Goal: Task Accomplishment & Management: Use online tool/utility

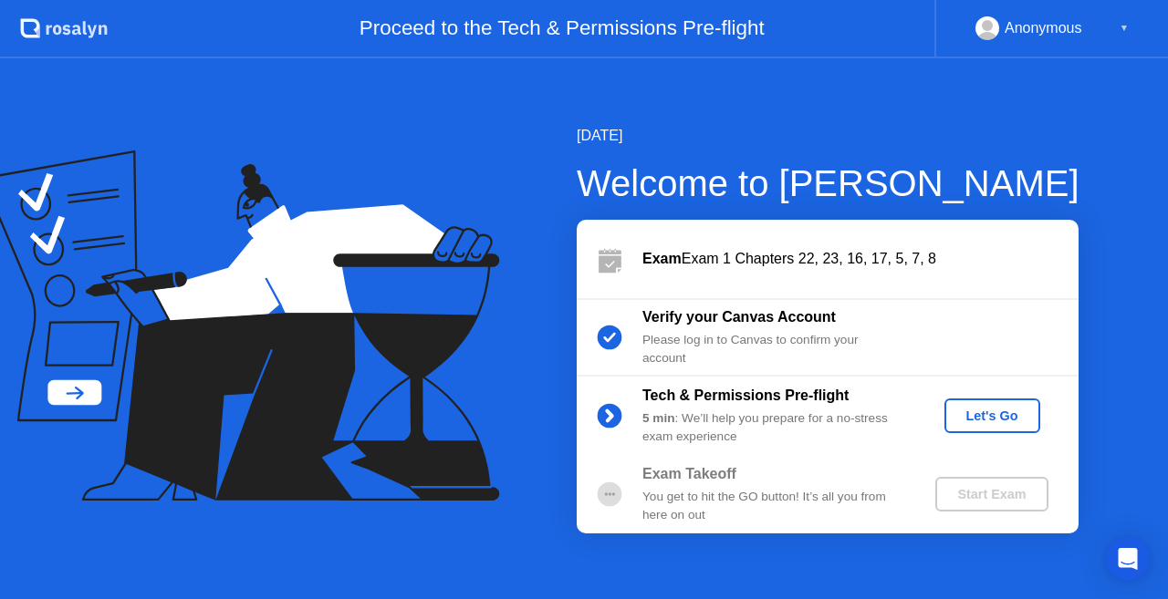
click at [974, 400] on button "Let's Go" at bounding box center [992, 416] width 96 height 35
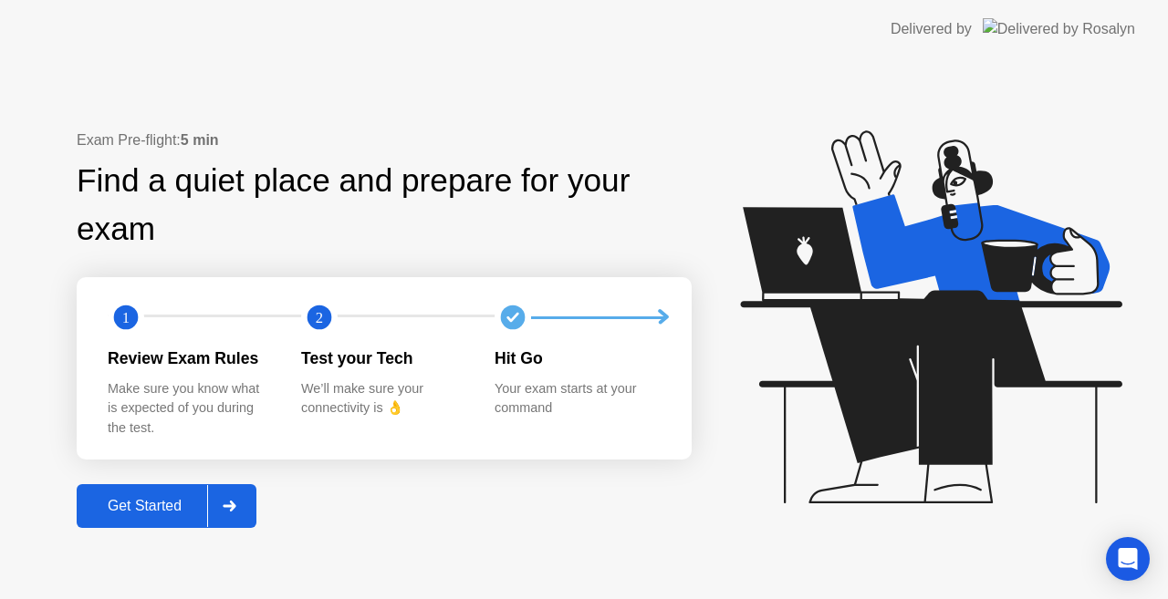
click at [179, 493] on button "Get Started" at bounding box center [167, 506] width 180 height 44
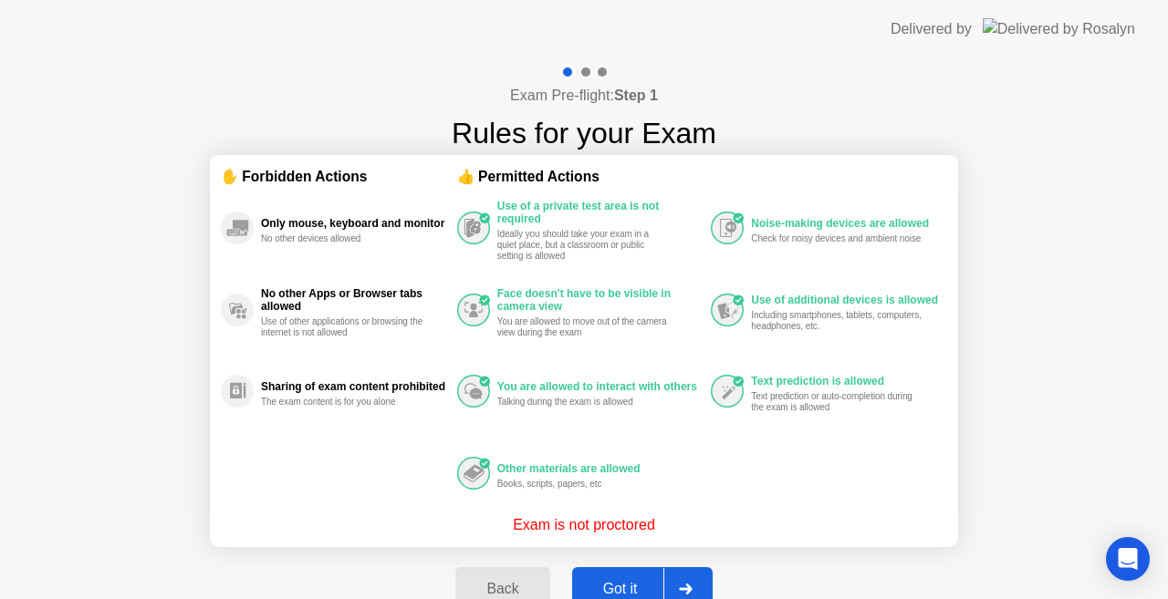
click at [627, 584] on div "Got it" at bounding box center [620, 589] width 86 height 16
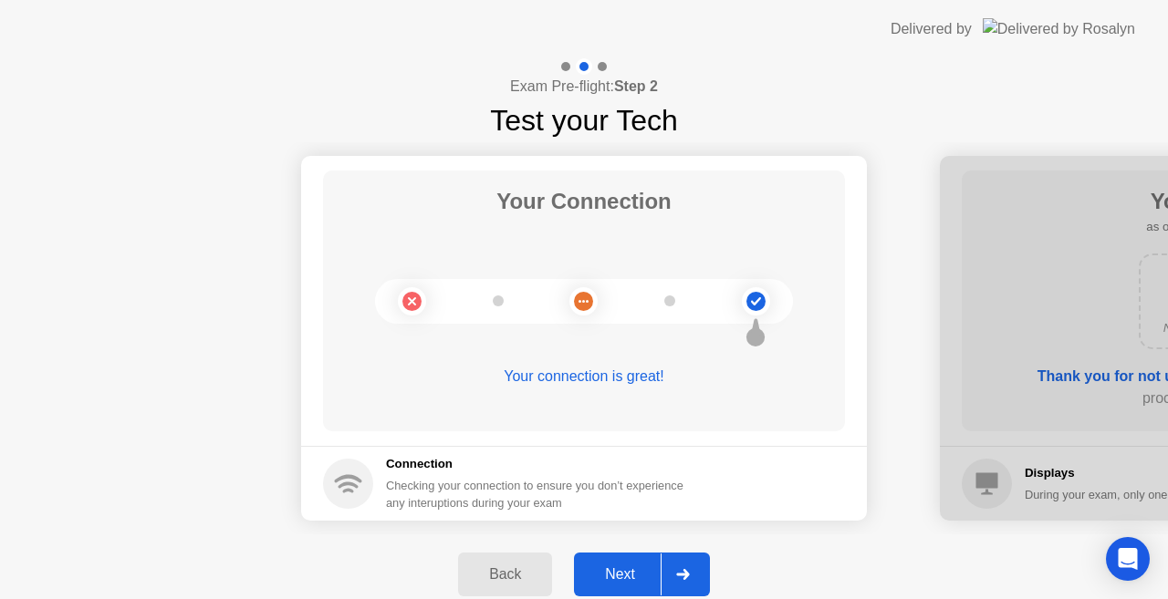
click at [627, 583] on div "Next" at bounding box center [619, 574] width 81 height 16
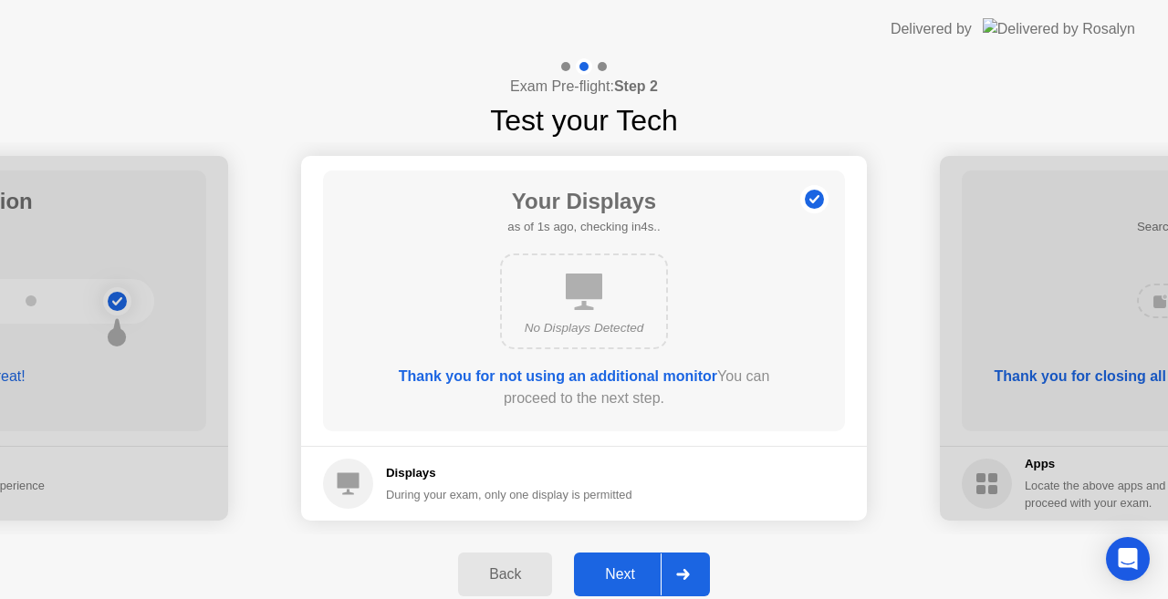
click at [627, 583] on div "Next" at bounding box center [619, 574] width 81 height 16
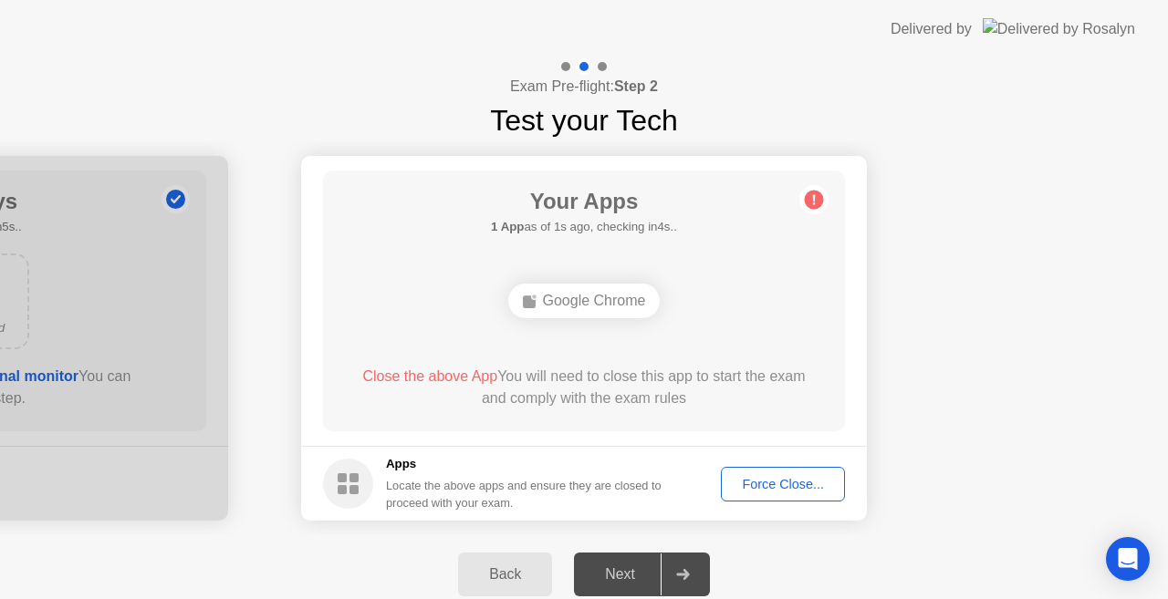
click at [776, 489] on div "Force Close..." at bounding box center [782, 484] width 111 height 15
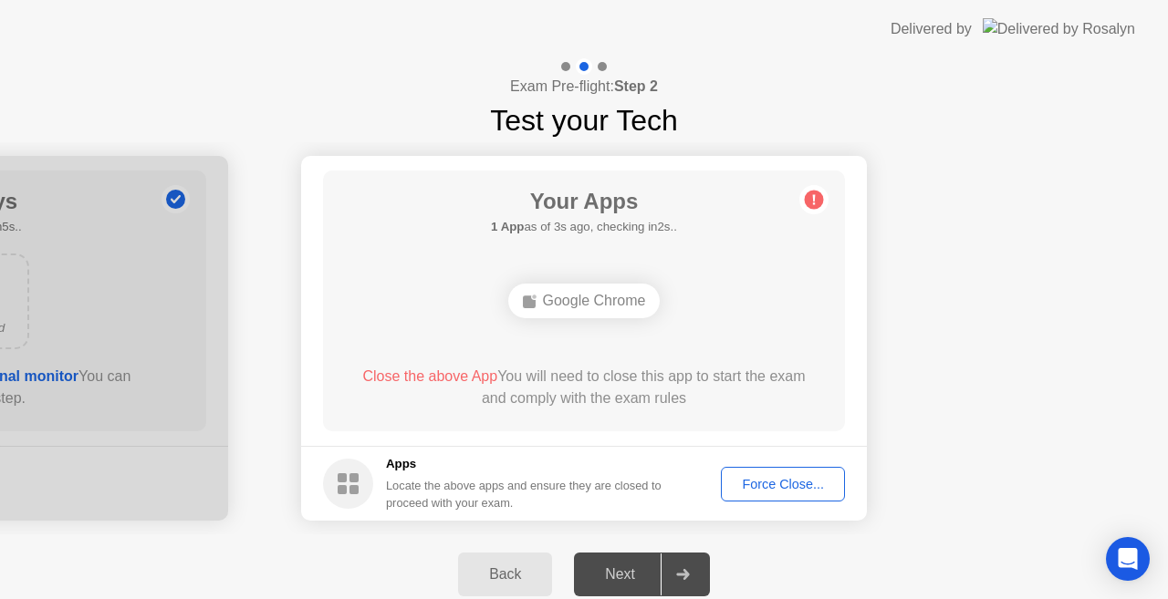
click at [776, 490] on div "Force Close..." at bounding box center [782, 484] width 111 height 15
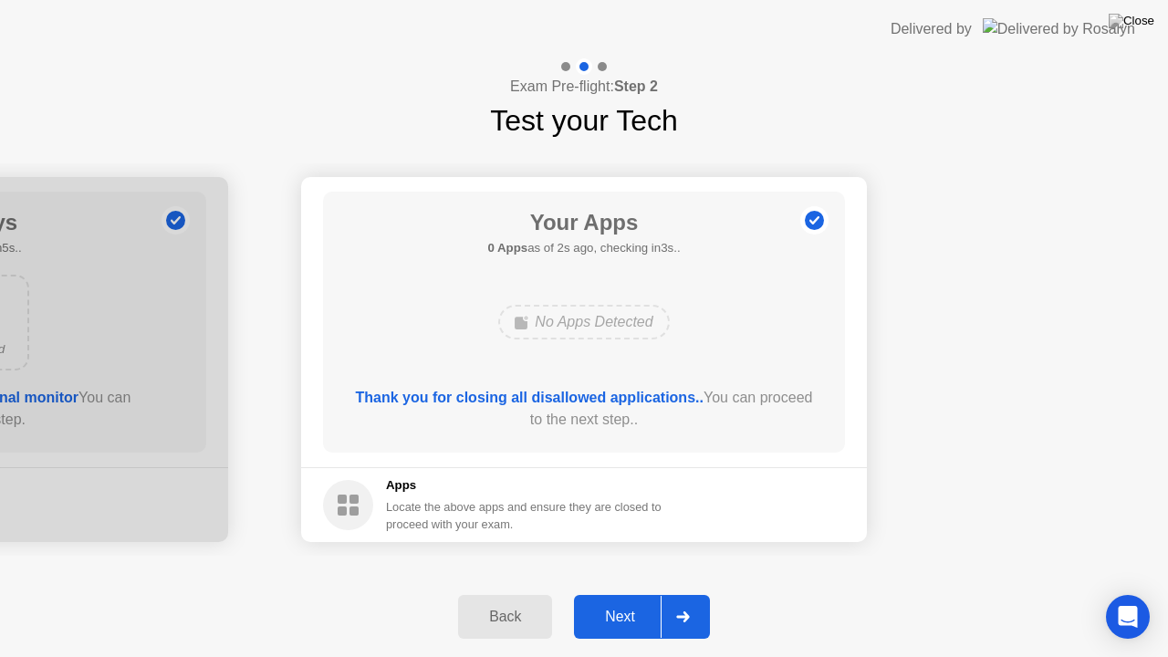
click at [612, 598] on button "Next" at bounding box center [642, 617] width 136 height 44
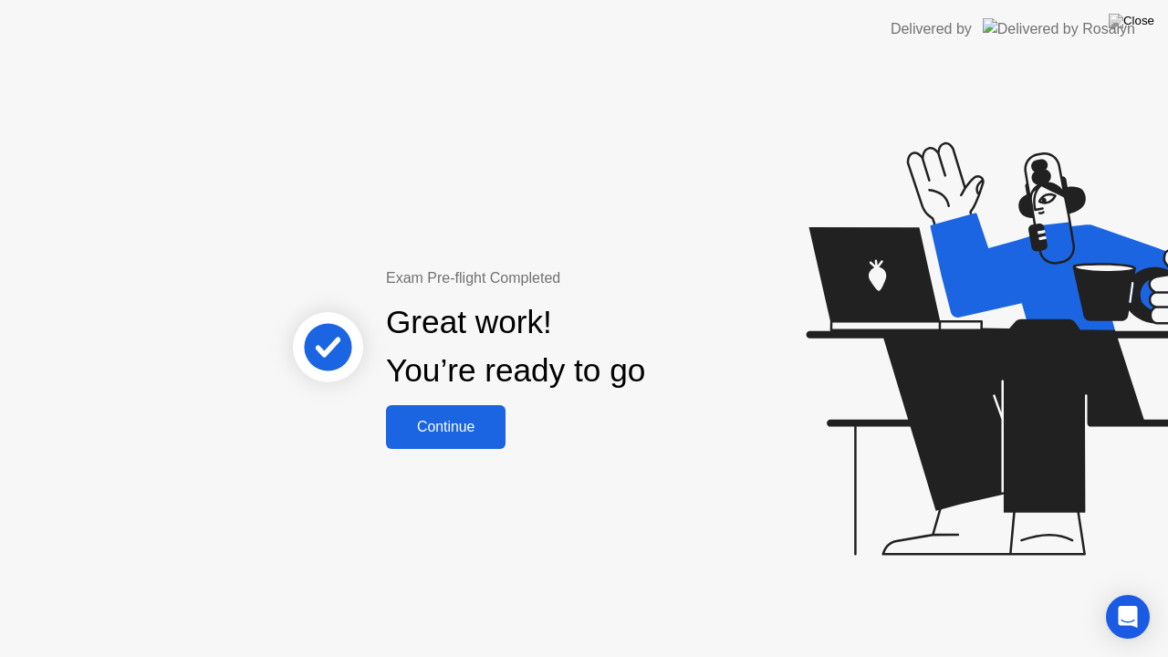
click at [423, 419] on div "Continue" at bounding box center [445, 427] width 109 height 16
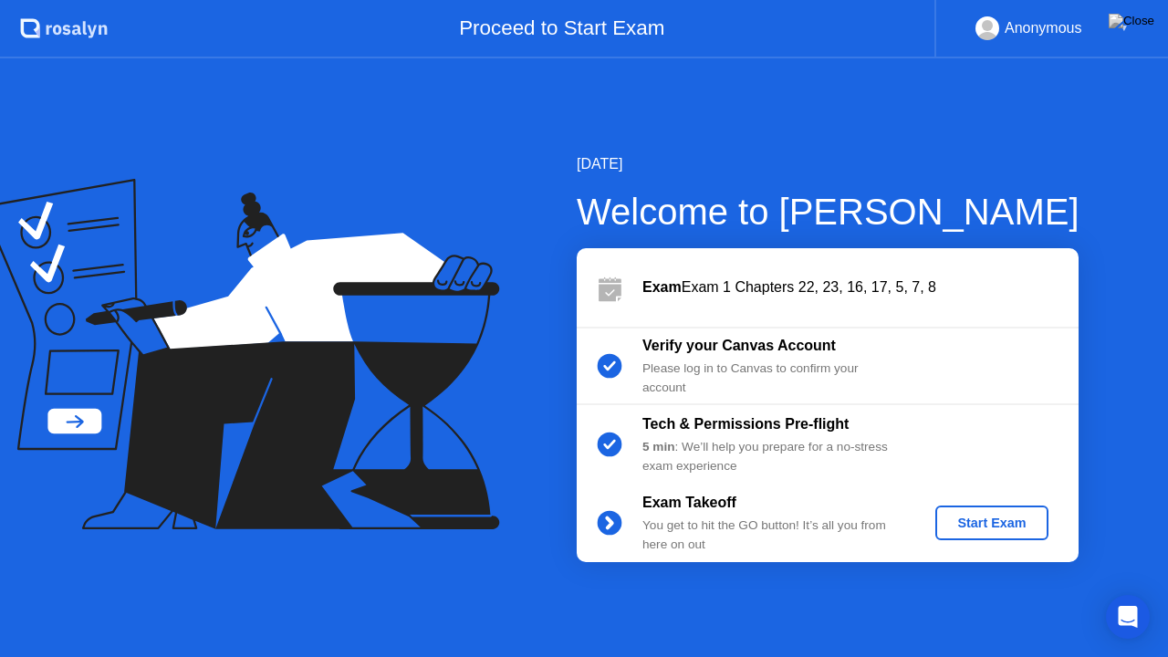
click at [986, 523] on div "Start Exam" at bounding box center [991, 522] width 98 height 15
